Goal: Task Accomplishment & Management: Complete application form

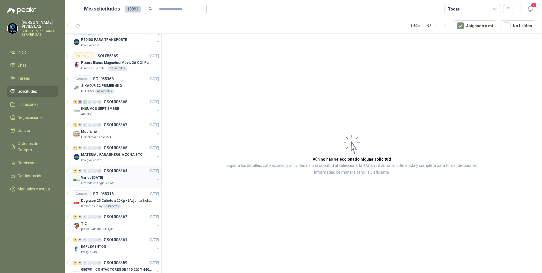
scroll to position [908, 0]
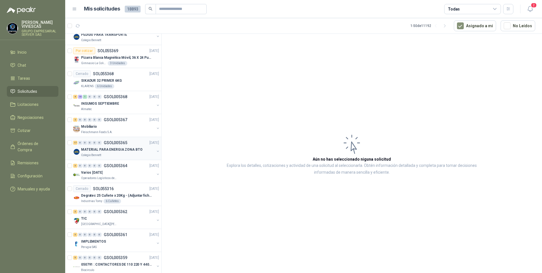
click at [104, 149] on p "MATERIAL PARA ENERGIA ZONA BTO" at bounding box center [111, 149] width 61 height 5
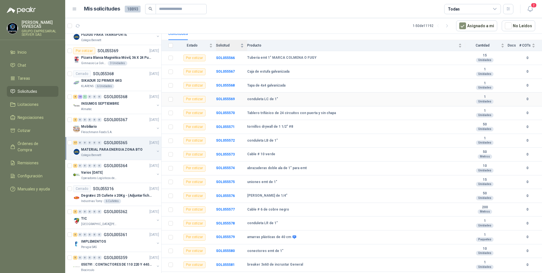
scroll to position [41, 0]
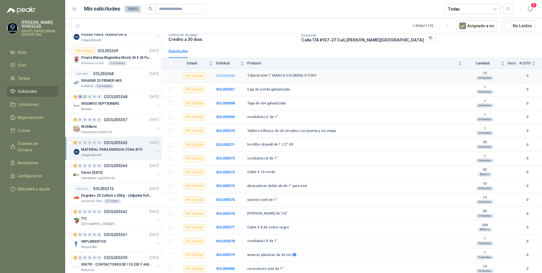
click at [227, 74] on td "SOL055566" at bounding box center [231, 76] width 31 height 14
click at [224, 75] on b "SOL055566" at bounding box center [225, 76] width 19 height 4
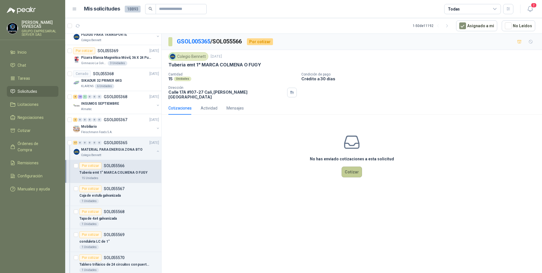
click at [357, 167] on button "Cotizar" at bounding box center [352, 172] width 20 height 11
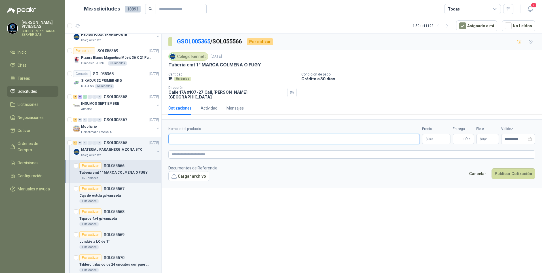
click at [186, 134] on input "Nombre del producto" at bounding box center [295, 139] width 252 height 10
type input "**********"
click at [430, 138] on span ",00" at bounding box center [431, 139] width 3 height 3
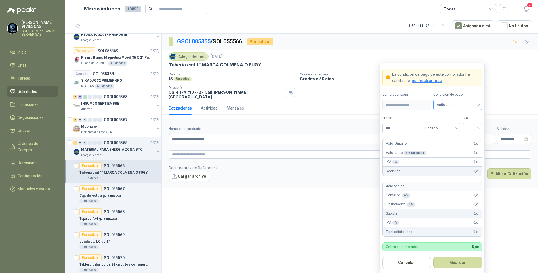
click at [450, 105] on span "Anticipado" at bounding box center [458, 104] width 42 height 9
drag, startPoint x: 456, startPoint y: 124, endPoint x: 422, endPoint y: 126, distance: 34.1
click at [455, 124] on div "Crédito a 30 días" at bounding box center [458, 126] width 40 height 6
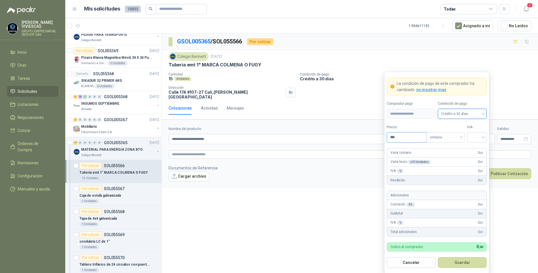
click at [396, 136] on input "***" at bounding box center [406, 138] width 39 height 10
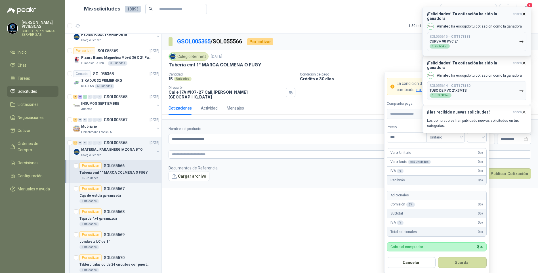
click at [523, 39] on icon "button" at bounding box center [521, 41] width 5 height 5
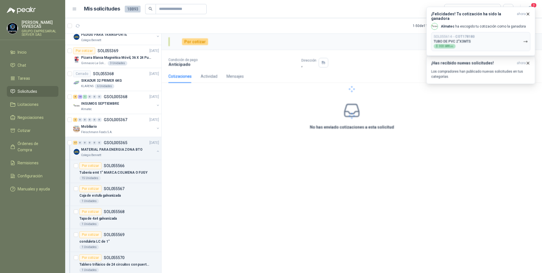
click at [523, 38] on div at bounding box center [352, 89] width 381 height 111
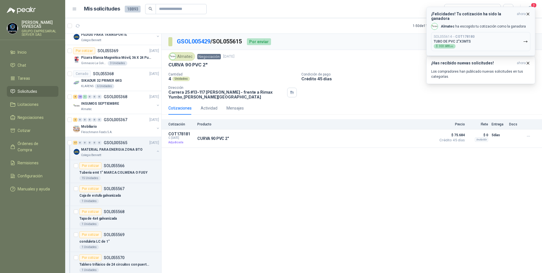
click at [527, 41] on icon "button" at bounding box center [525, 41] width 3 height 1
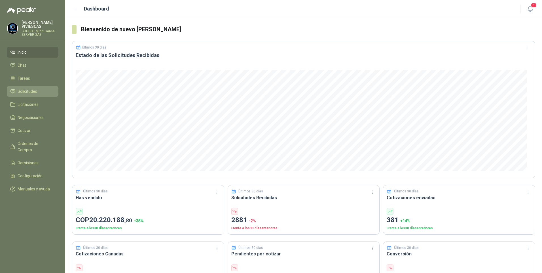
click at [23, 92] on span "Solicitudes" at bounding box center [28, 91] width 20 height 6
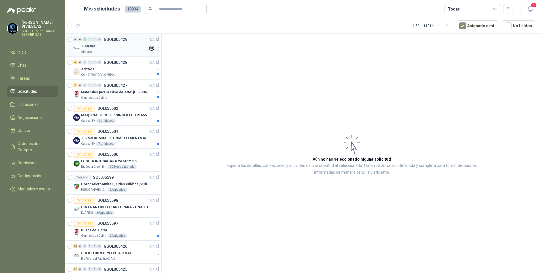
click at [96, 45] on div "TUBERIA" at bounding box center [114, 46] width 67 height 7
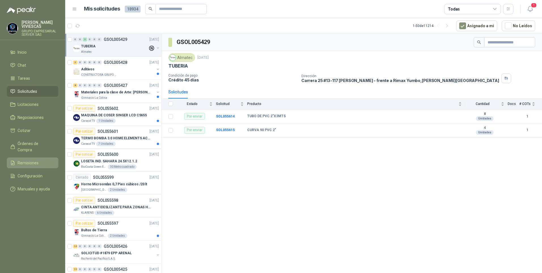
click at [33, 161] on link "Remisiones" at bounding box center [33, 162] width 52 height 11
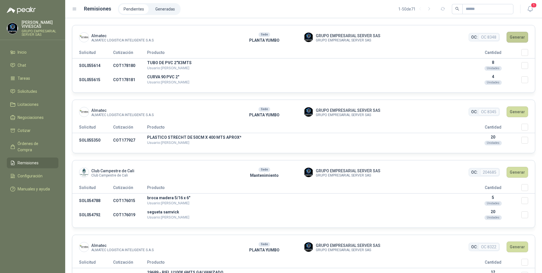
click at [514, 38] on button "Generar" at bounding box center [518, 37] width 22 height 11
click at [515, 39] on button "Generar" at bounding box center [518, 37] width 22 height 11
click at [515, 37] on button "Generar" at bounding box center [518, 37] width 22 height 11
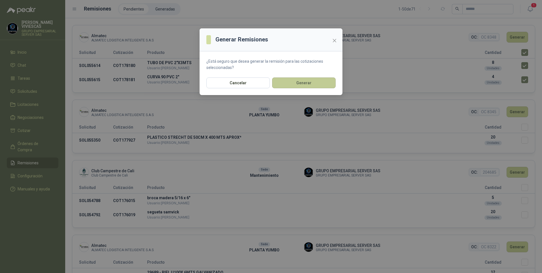
click at [308, 84] on button "Generar" at bounding box center [304, 82] width 64 height 11
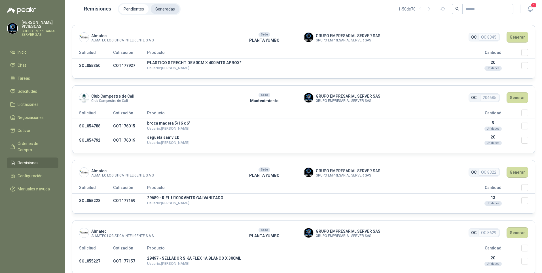
click at [159, 7] on li "Generadas" at bounding box center [165, 9] width 29 height 10
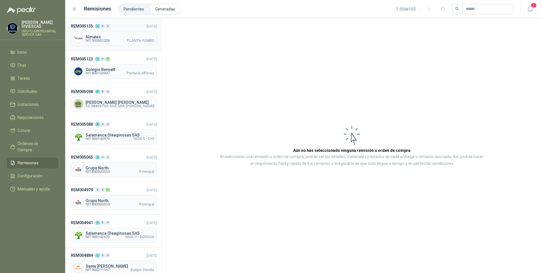
click at [92, 39] on span "NIT 900951036" at bounding box center [98, 40] width 24 height 3
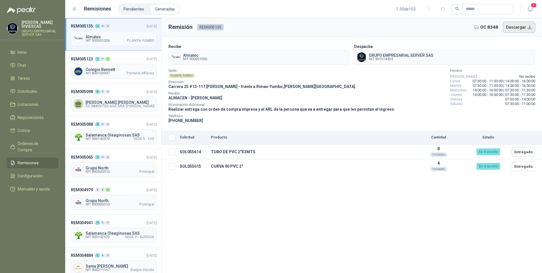
click at [519, 28] on button "Descargar" at bounding box center [519, 27] width 33 height 11
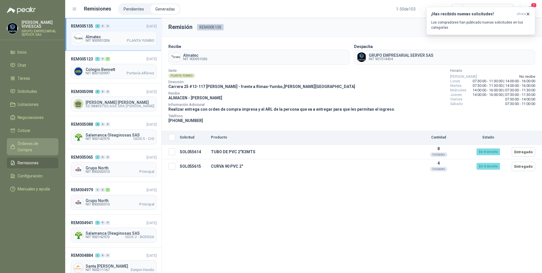
click at [32, 144] on span "Órdenes de Compra" at bounding box center [35, 146] width 35 height 12
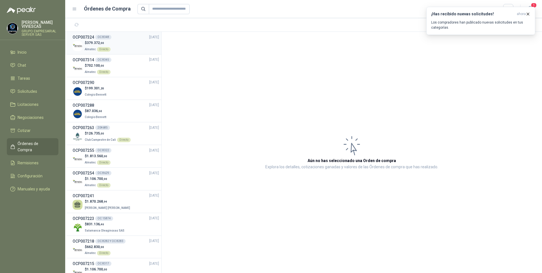
click at [86, 43] on p "$ 379.372 ,00" at bounding box center [98, 42] width 26 height 5
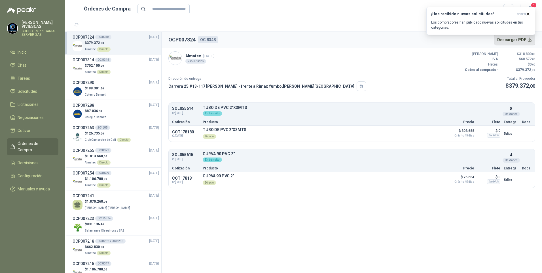
click at [524, 43] on button "Descargar PDF" at bounding box center [515, 39] width 41 height 11
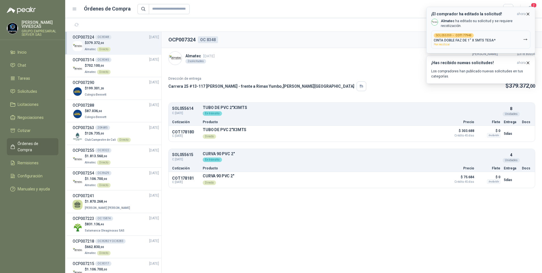
click at [482, 38] on p "CINTA DOBLE FAZ DE 1" X 5MTS TESA*" at bounding box center [465, 40] width 62 height 4
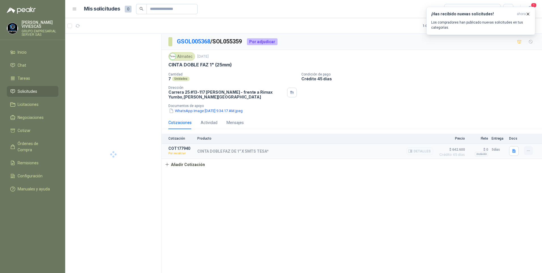
click at [530, 152] on icon "button" at bounding box center [529, 150] width 5 height 5
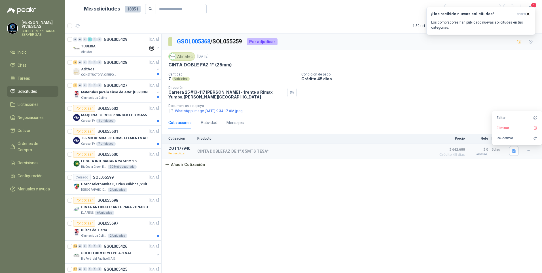
click at [272, 209] on div "GSOL005368 / SOL055359 Por adjudicar Almatec 10 sept, 2025 CINTA DOBLE FAZ 1" (…" at bounding box center [352, 154] width 381 height 241
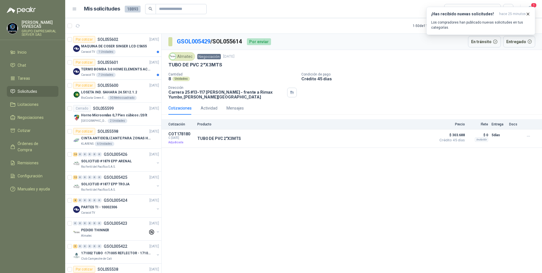
scroll to position [908, 0]
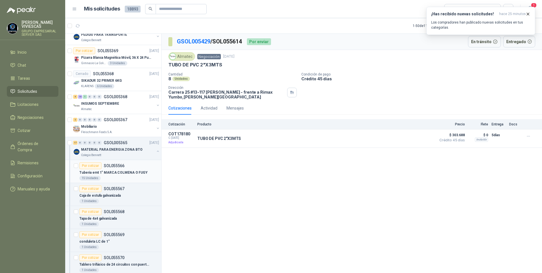
click at [108, 172] on p "Tuberia emt 1" MARCA COLMENA O FUGY" at bounding box center [113, 172] width 68 height 5
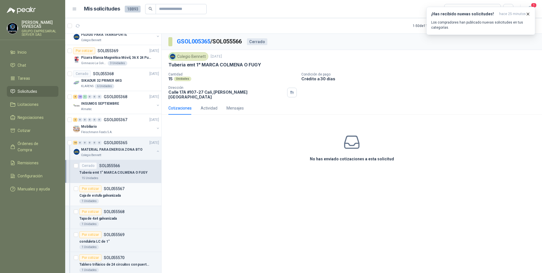
click at [111, 196] on p "Caja de estufa galvanizada" at bounding box center [99, 195] width 41 height 5
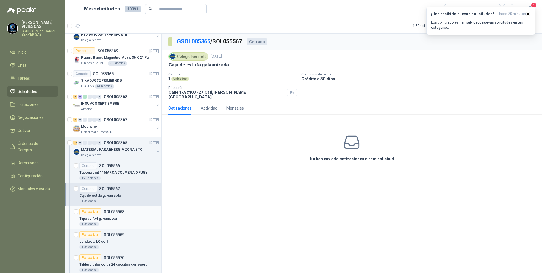
click at [100, 216] on p "Tapa de 4x4 galvanizada" at bounding box center [97, 218] width 37 height 5
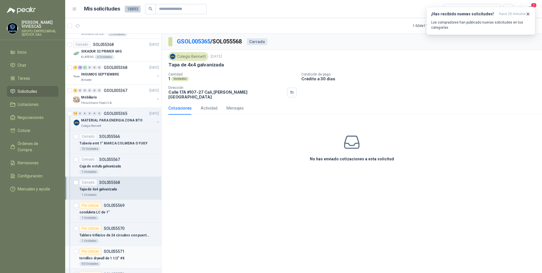
scroll to position [993, 0]
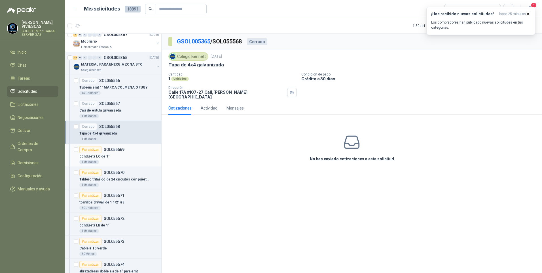
click at [100, 157] on p "conduleta LC de 1"" at bounding box center [94, 156] width 30 height 5
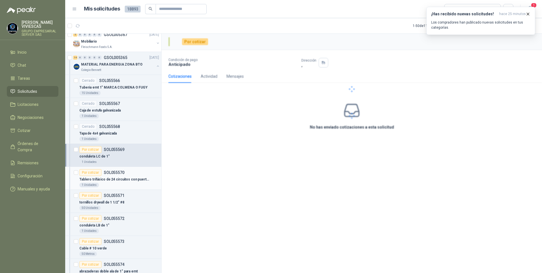
click at [101, 180] on p "Tablero trifásico de 24 circuitos con puerta y sin chapa" at bounding box center [114, 179] width 71 height 5
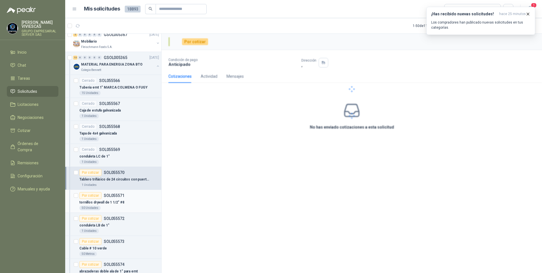
click at [106, 204] on p "tornillos drywall de 1 1/2" #8" at bounding box center [101, 202] width 45 height 5
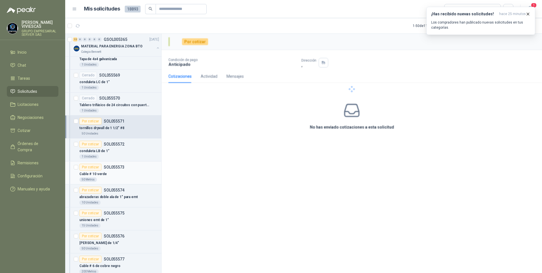
scroll to position [1078, 0]
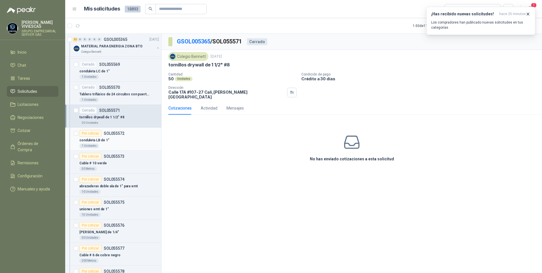
click at [100, 140] on p "conduleta LB de 1"" at bounding box center [94, 140] width 30 height 5
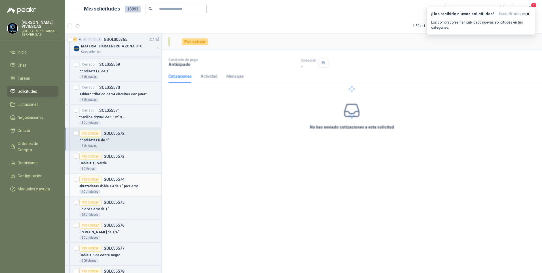
drag, startPoint x: 100, startPoint y: 170, endPoint x: 107, endPoint y: 188, distance: 19.5
click at [100, 169] on div "50 Metros" at bounding box center [119, 169] width 80 height 5
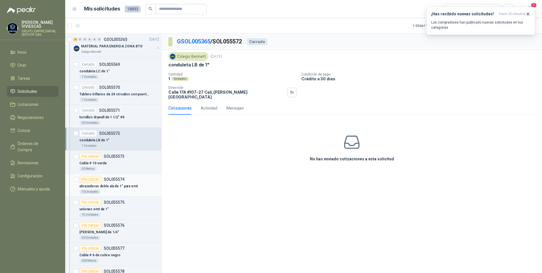
click at [111, 187] on p "abrazaderas doble ala de 1" para emt" at bounding box center [108, 186] width 58 height 5
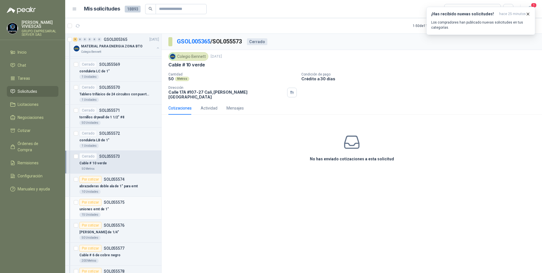
click at [111, 210] on div "uniones emt de 1"" at bounding box center [119, 209] width 80 height 7
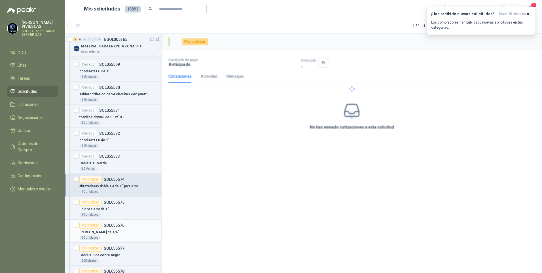
click at [107, 230] on p "[PERSON_NAME] de 1/4"" at bounding box center [98, 232] width 39 height 5
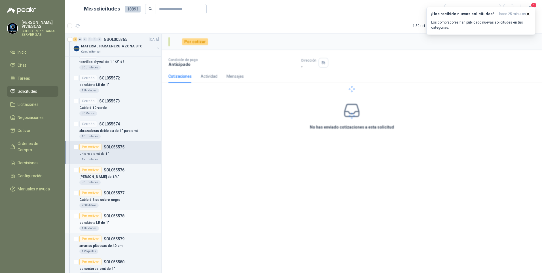
scroll to position [1135, 0]
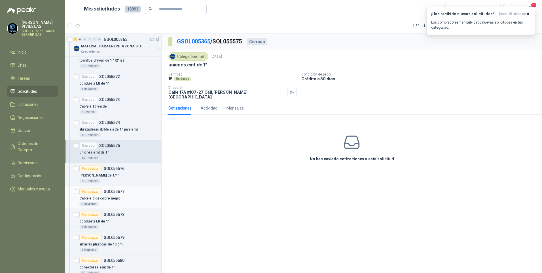
click at [111, 193] on p "SOL055577" at bounding box center [114, 192] width 21 height 4
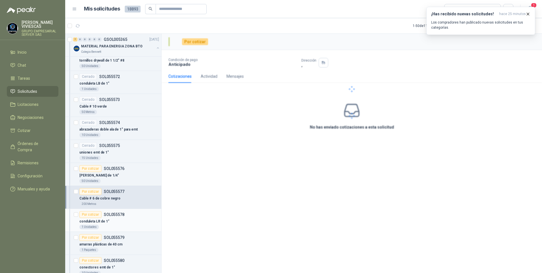
click at [115, 224] on div "conduleta LR de 1"" at bounding box center [119, 221] width 80 height 7
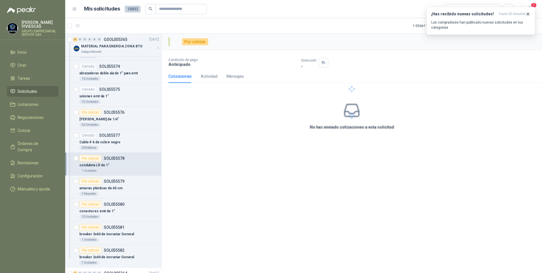
scroll to position [1192, 0]
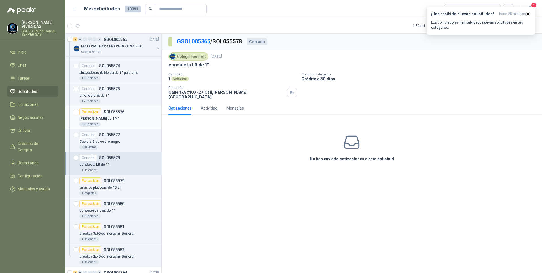
click at [100, 118] on p "[PERSON_NAME] de 1/4"" at bounding box center [98, 118] width 39 height 5
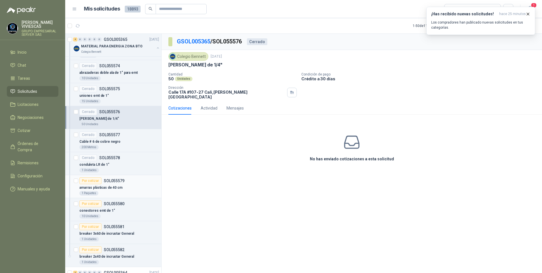
click at [102, 190] on div "amarras plásticas de 40 cm" at bounding box center [119, 187] width 80 height 7
click at [98, 214] on div "10 Unidades" at bounding box center [89, 216] width 21 height 5
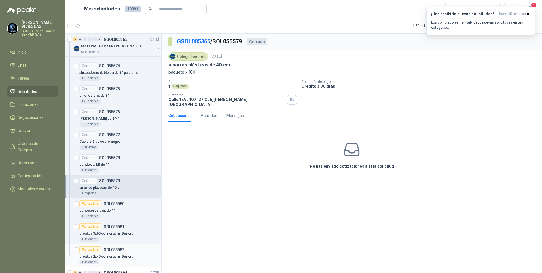
drag, startPoint x: 106, startPoint y: 235, endPoint x: 113, endPoint y: 255, distance: 21.0
click at [106, 235] on p "breaker 3x60 de incrustar General" at bounding box center [106, 233] width 55 height 5
click at [110, 258] on p "breaker 2x40 de incrustar General" at bounding box center [106, 256] width 55 height 5
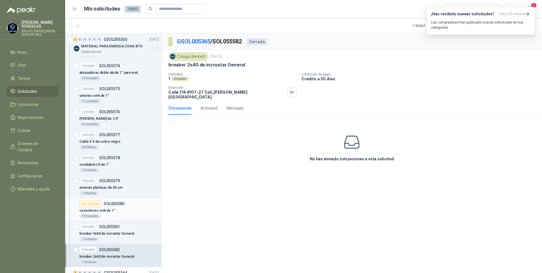
click at [105, 211] on p "conectores emt de 1"" at bounding box center [97, 210] width 36 height 5
